Goal: Check status: Check status

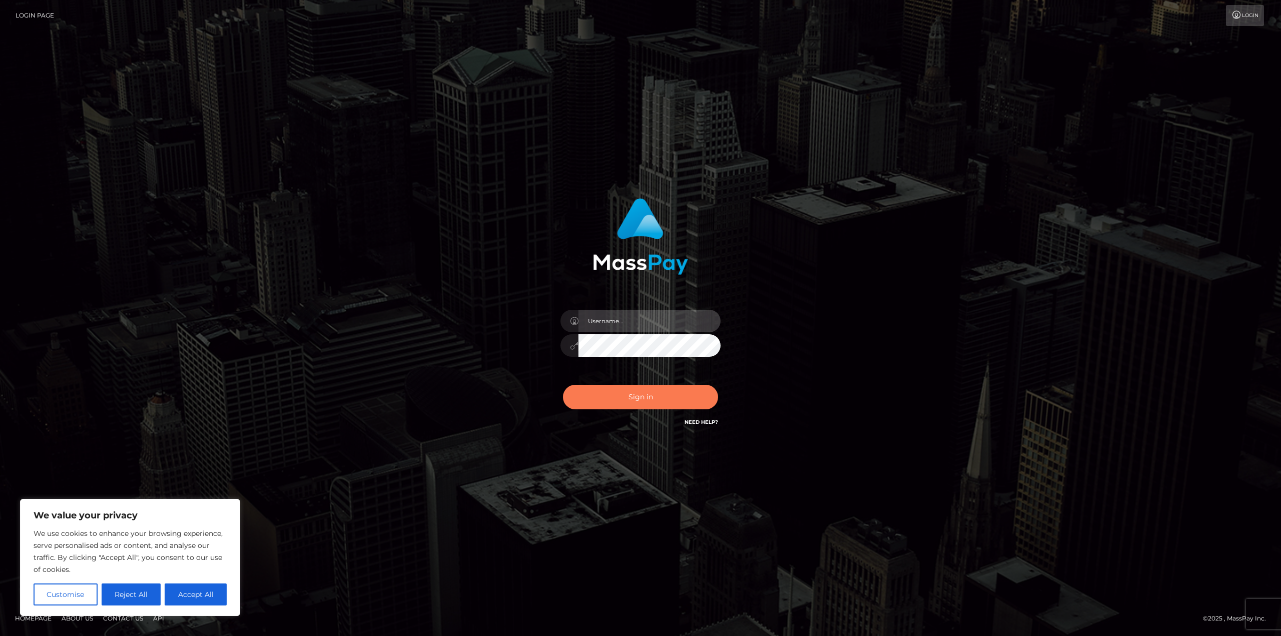
type input "matthewlebenson"
click at [642, 400] on button "Sign in" at bounding box center [640, 397] width 155 height 25
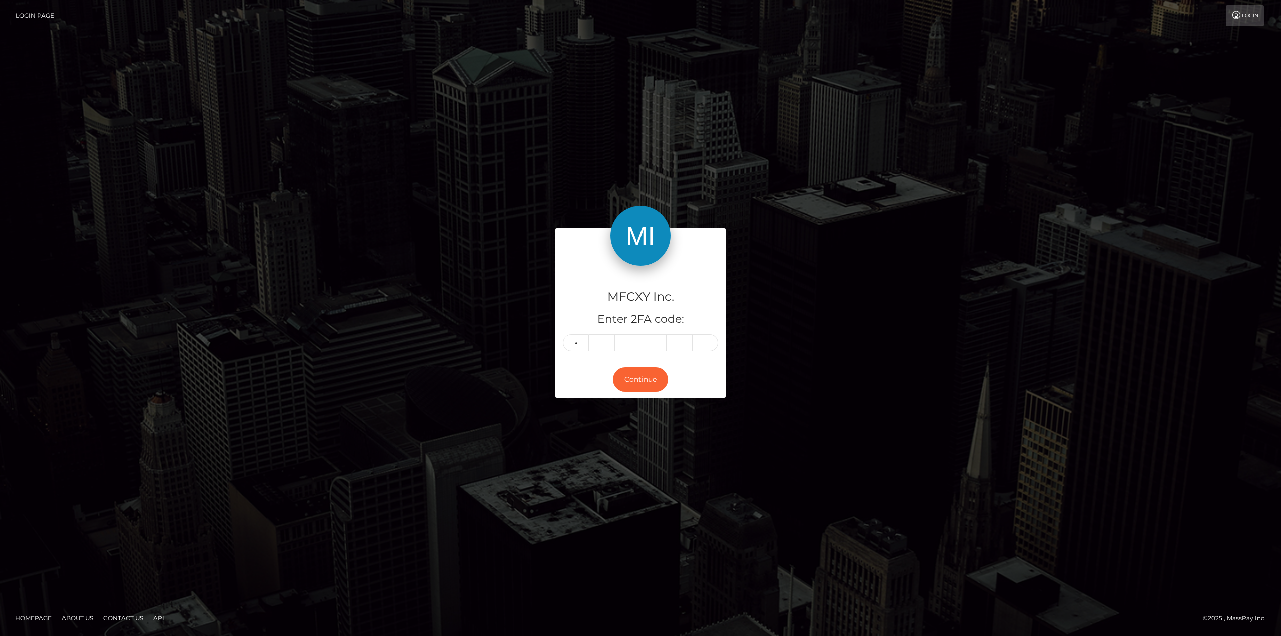
type input "9"
type input "2"
type input "4"
type input "9"
type input "0"
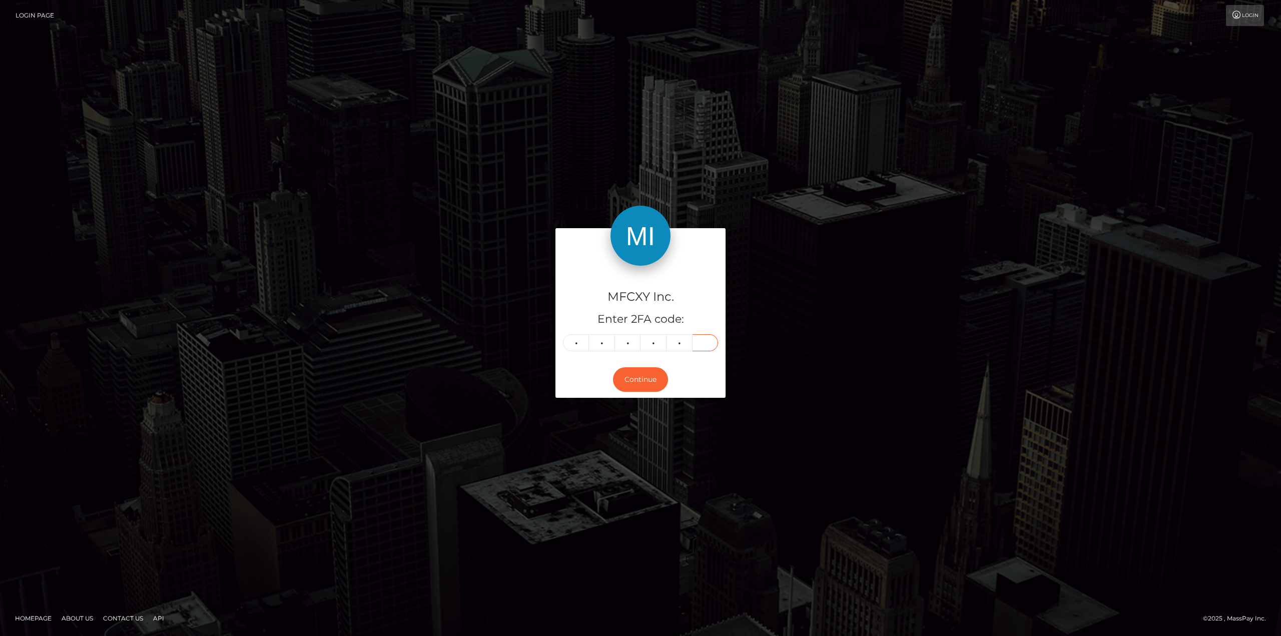
type input "6"
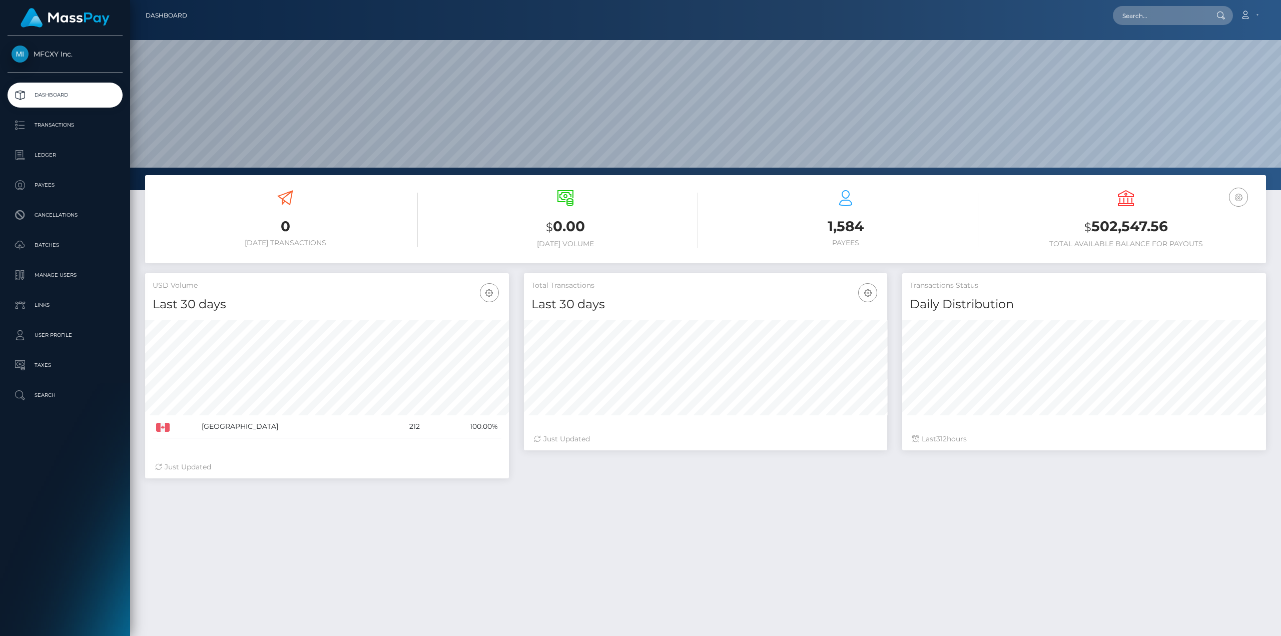
scroll to position [178, 363]
click at [80, 125] on p "Transactions" at bounding box center [65, 125] width 107 height 15
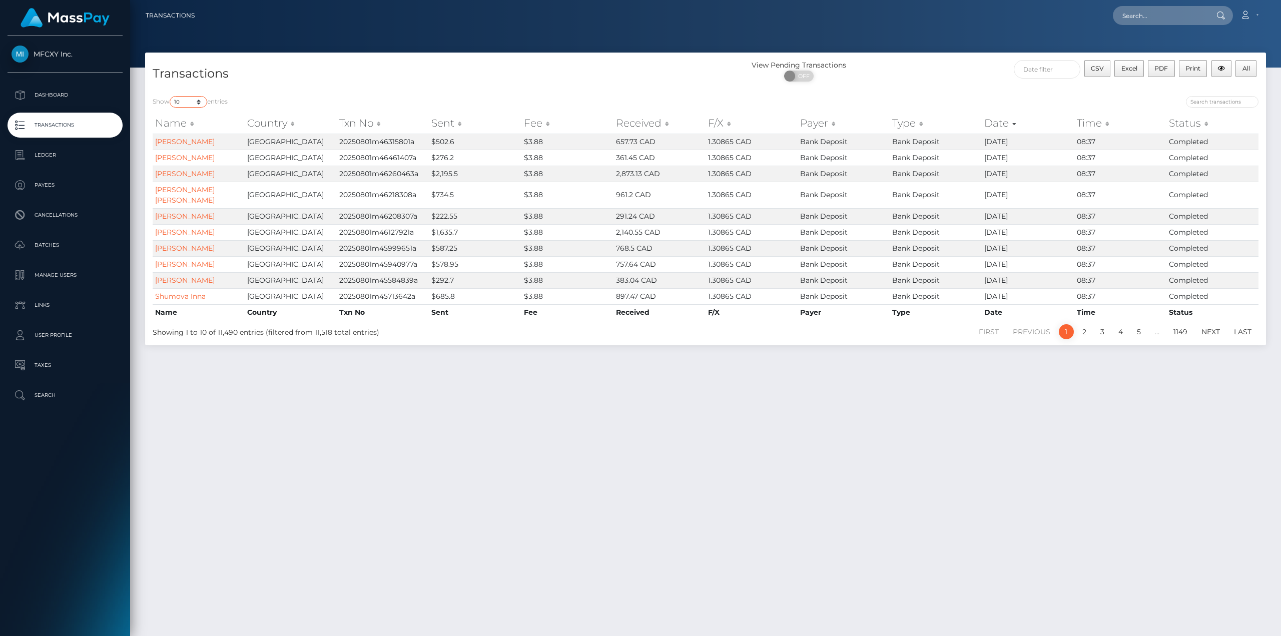
click at [196, 99] on select "10 25 50 100 250 500 1,000 3,500" at bounding box center [189, 102] width 38 height 12
select select "100"
click at [171, 96] on select "10 25 50 100 250 500 1,000 3,500" at bounding box center [189, 102] width 38 height 12
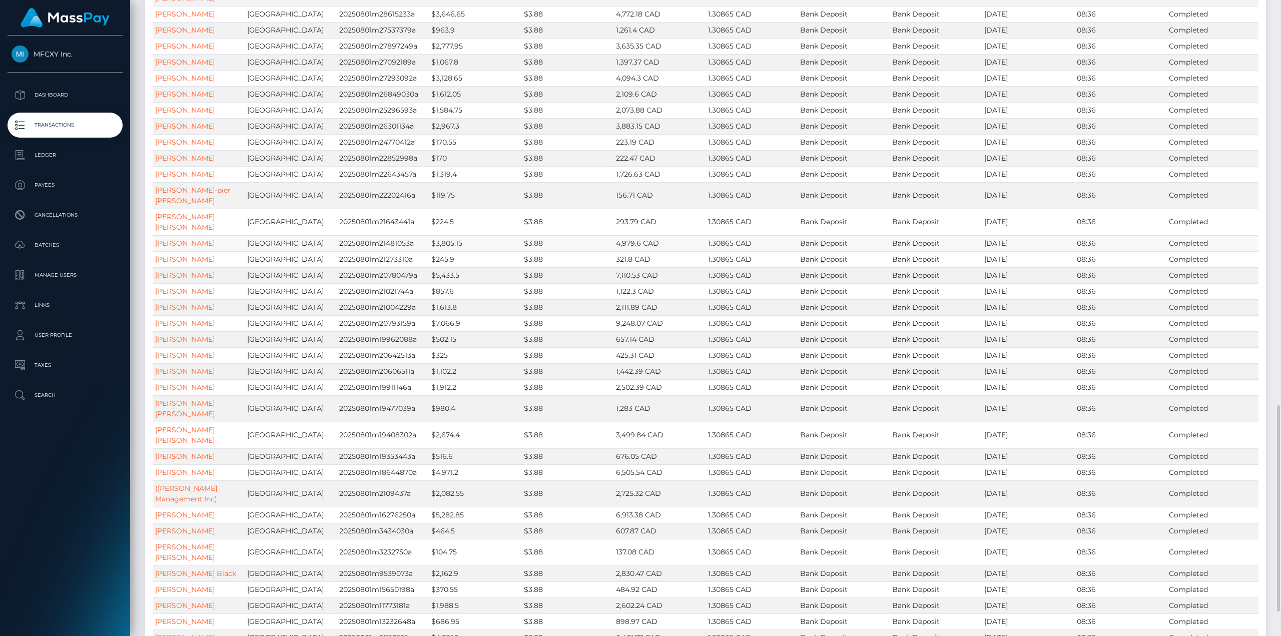
scroll to position [1325, 0]
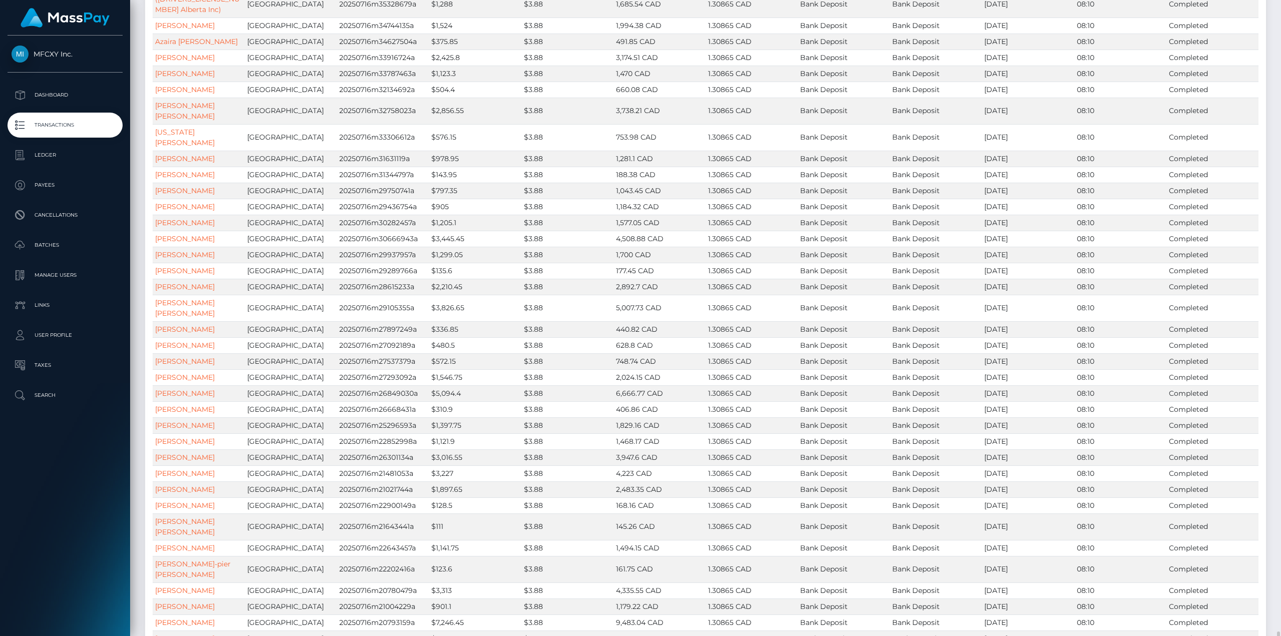
scroll to position [1304, 0]
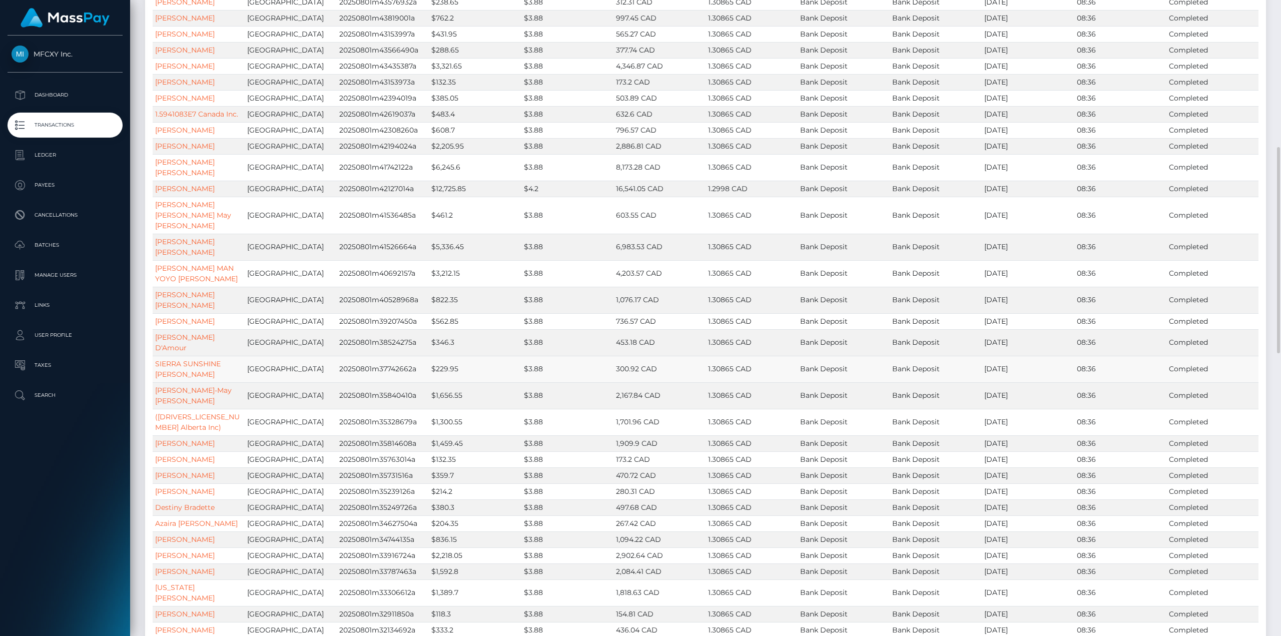
scroll to position [154, 0]
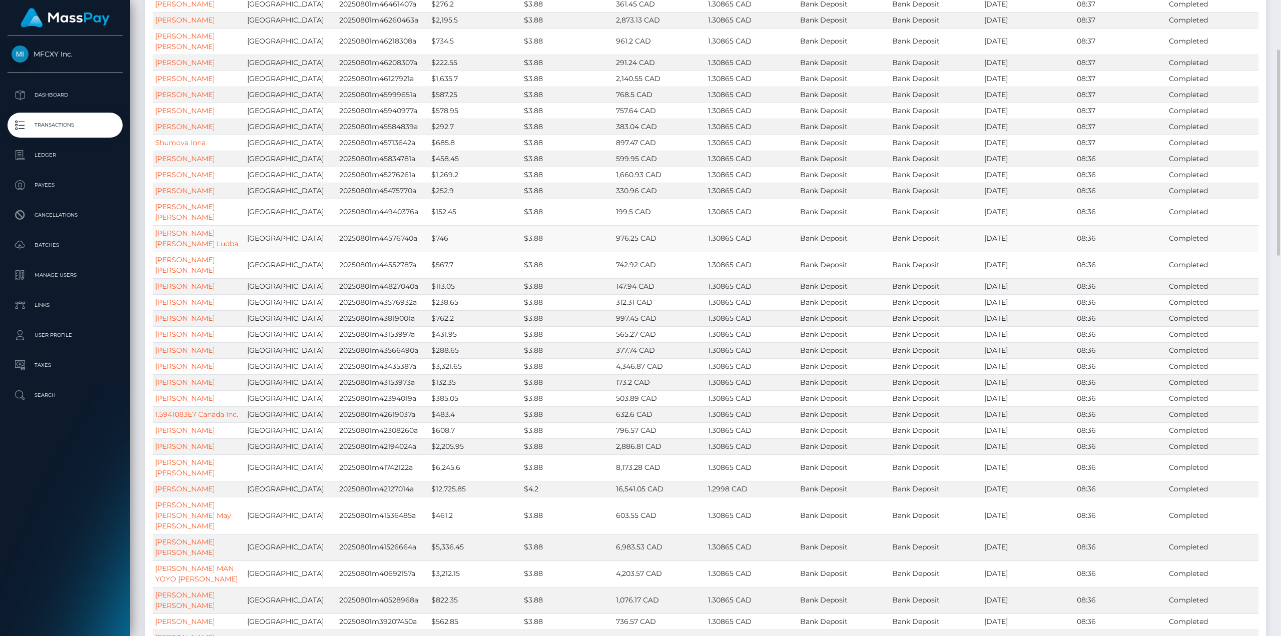
click at [569, 231] on td "$3.88" at bounding box center [567, 238] width 92 height 27
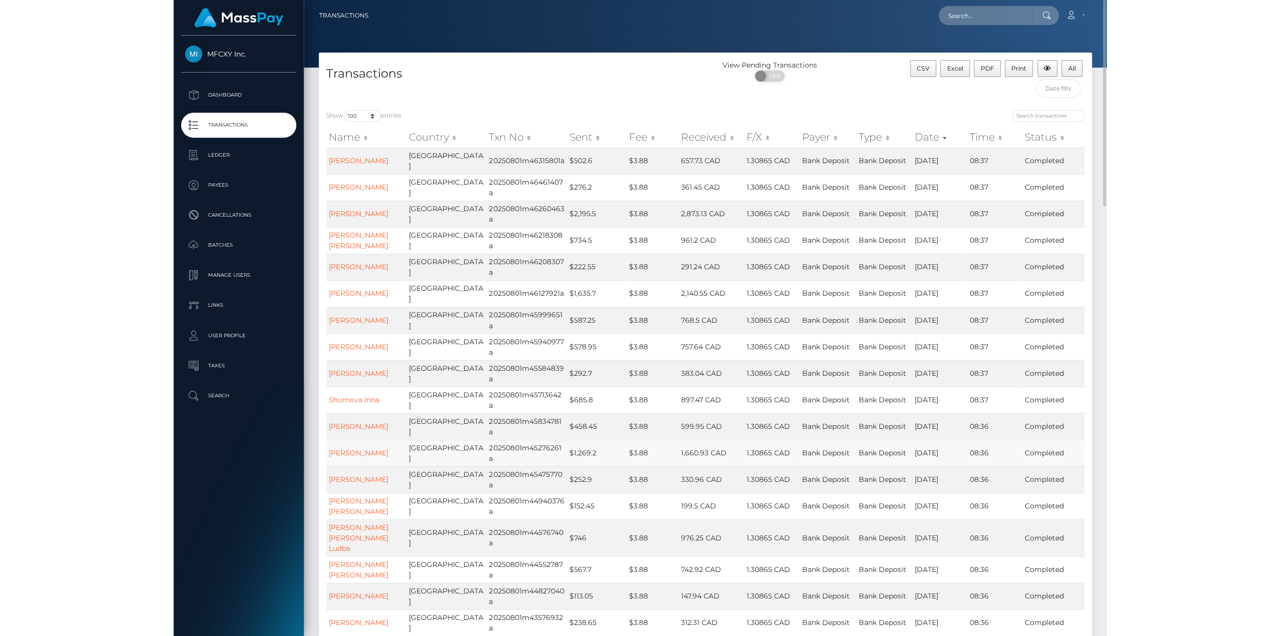
scroll to position [150, 0]
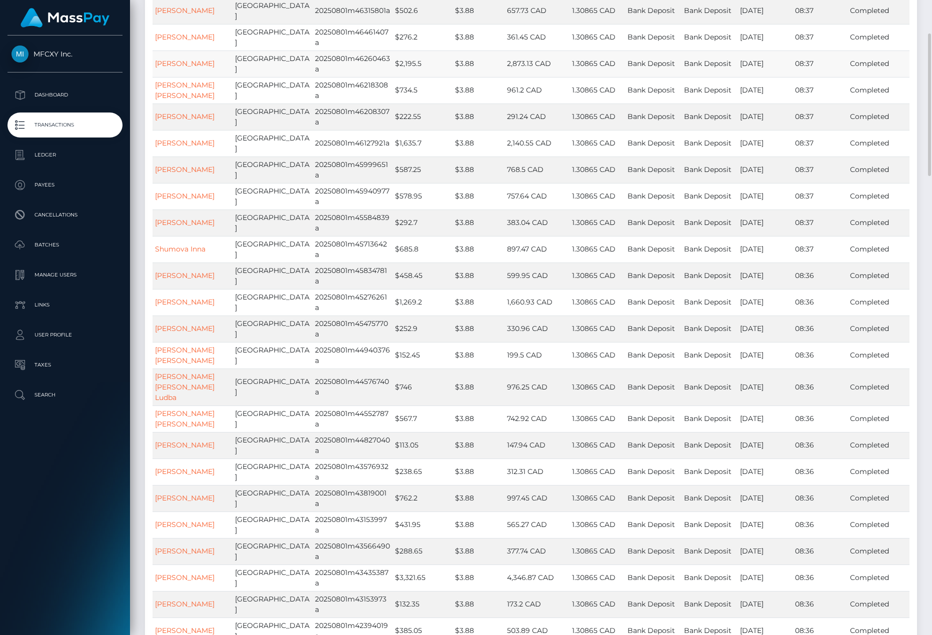
click at [548, 62] on td "2,873.13 CAD" at bounding box center [538, 64] width 66 height 27
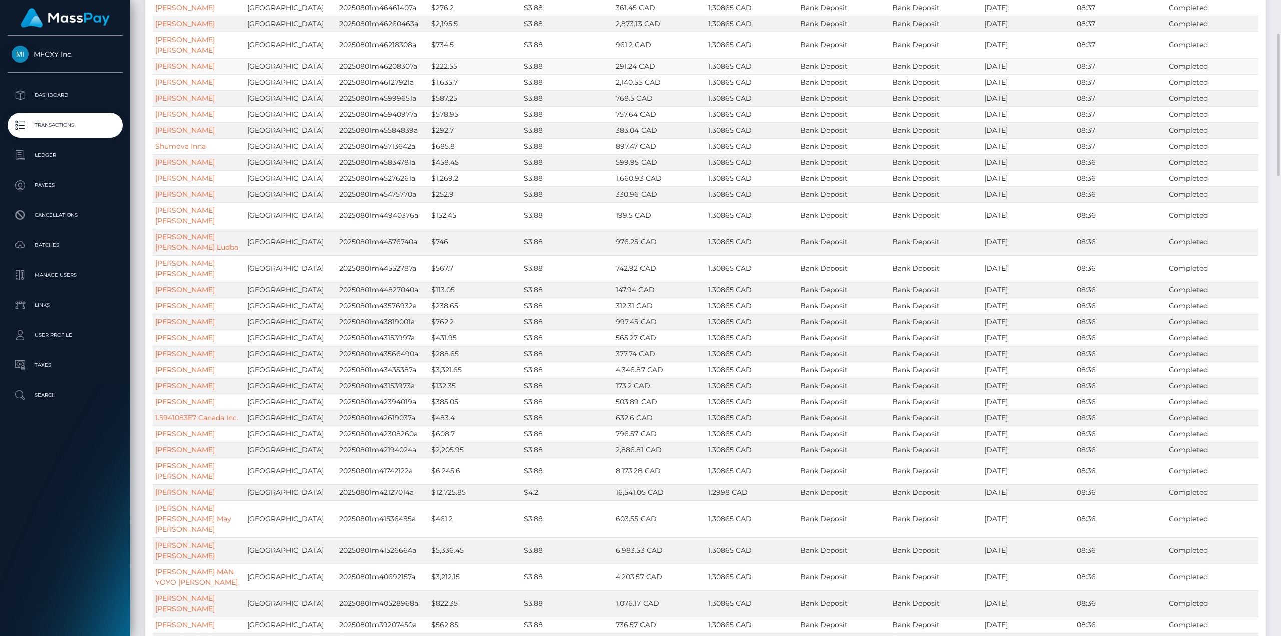
scroll to position [0, 0]
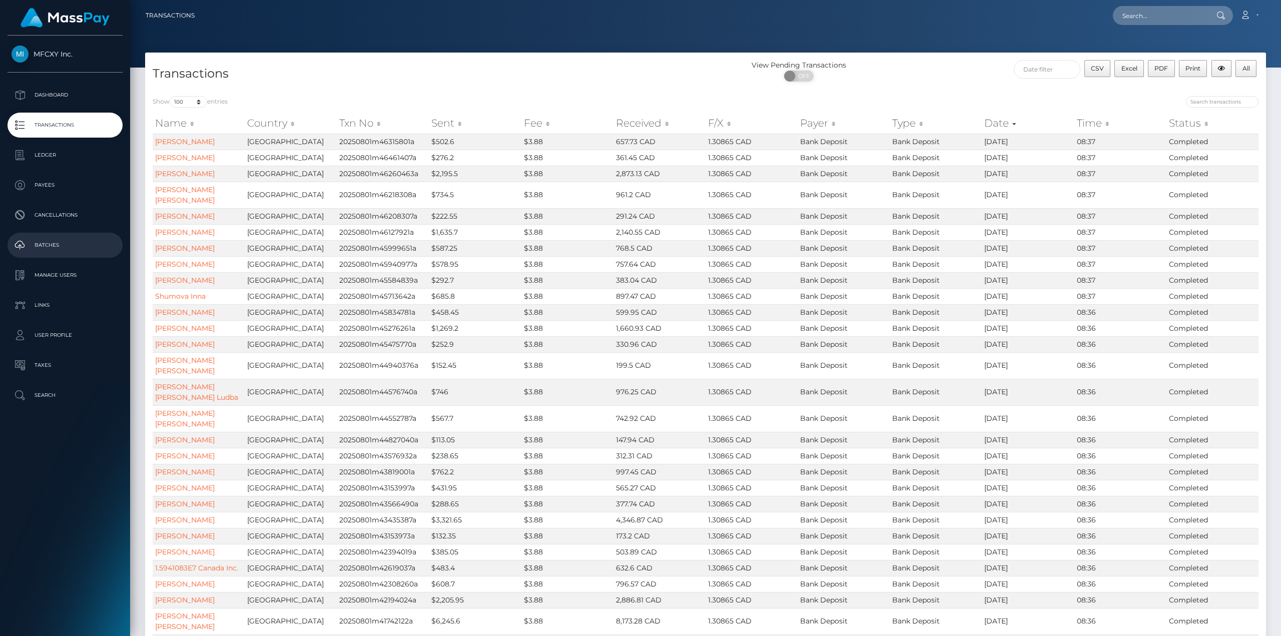
click at [48, 244] on p "Batches" at bounding box center [65, 245] width 107 height 15
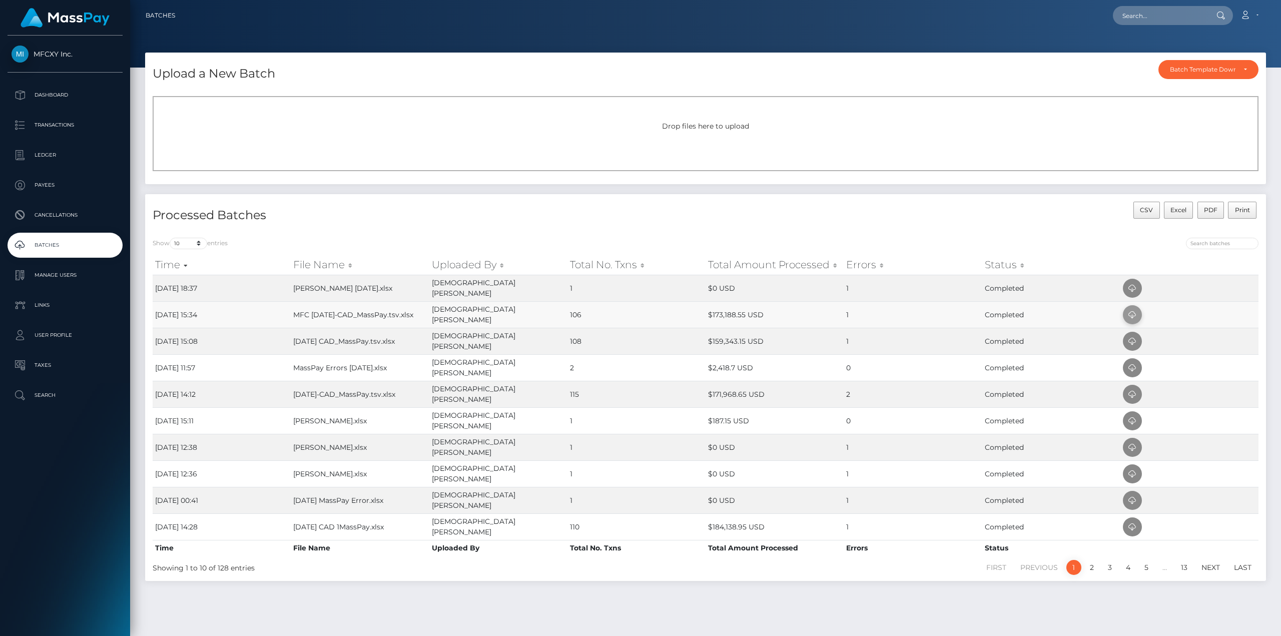
click at [1134, 309] on icon at bounding box center [1132, 315] width 12 height 13
